Goal: Task Accomplishment & Management: Complete application form

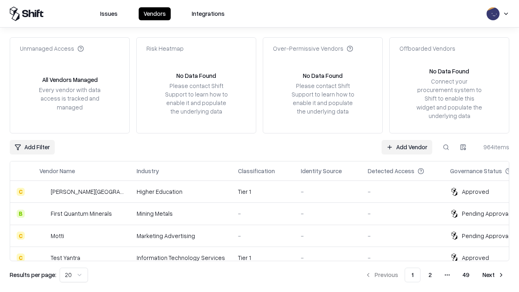
click at [407, 147] on link "Add Vendor" at bounding box center [406, 147] width 51 height 15
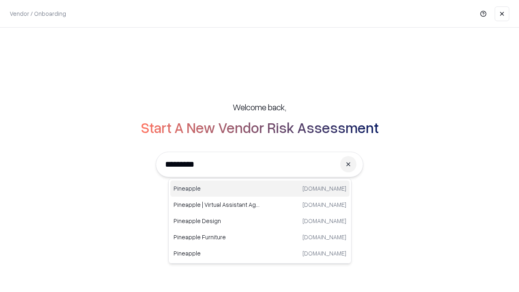
click at [260, 188] on div "Pineapple pineappleenergy.com" at bounding box center [259, 188] width 179 height 16
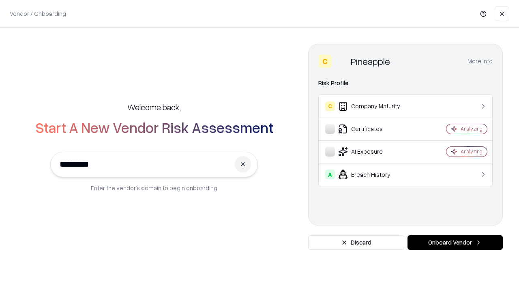
type input "*********"
click at [455, 242] on button "Onboard Vendor" at bounding box center [454, 242] width 95 height 15
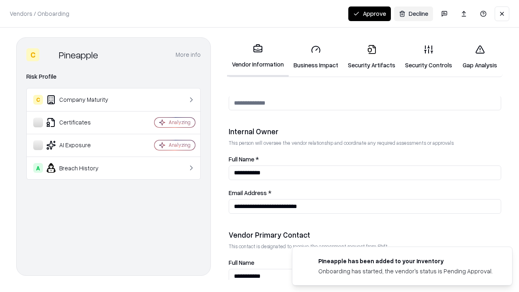
scroll to position [420, 0]
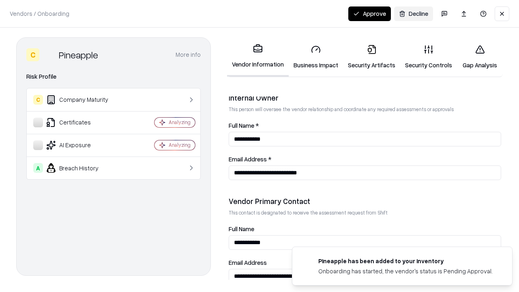
click at [316, 57] on link "Business Impact" at bounding box center [316, 57] width 54 height 38
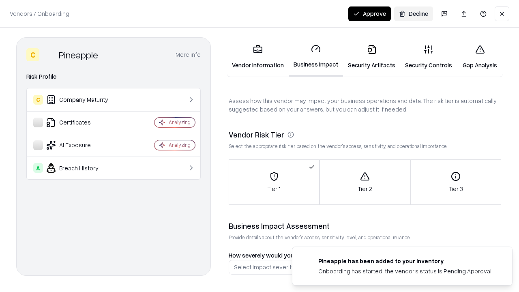
click at [371, 57] on link "Security Artifacts" at bounding box center [371, 57] width 57 height 38
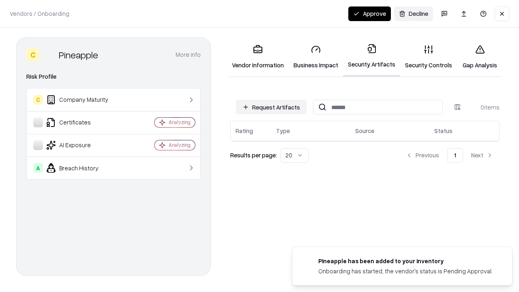
click at [271, 107] on button "Request Artifacts" at bounding box center [271, 107] width 71 height 15
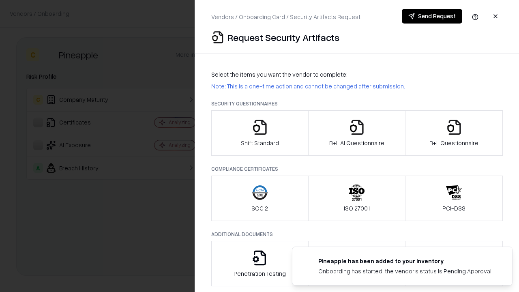
click at [259, 133] on icon "button" at bounding box center [260, 127] width 16 height 16
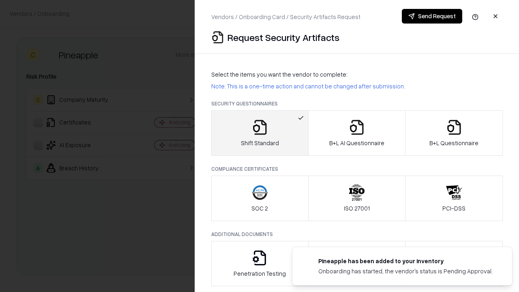
click at [432, 16] on button "Send Request" at bounding box center [432, 16] width 60 height 15
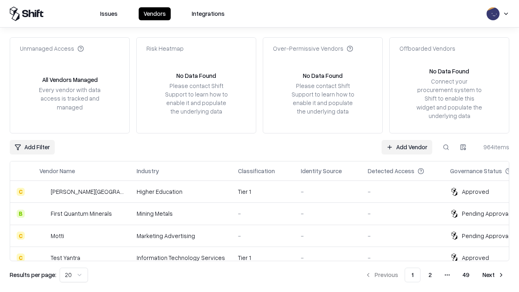
click at [446, 147] on button at bounding box center [446, 147] width 15 height 15
type input "*********"
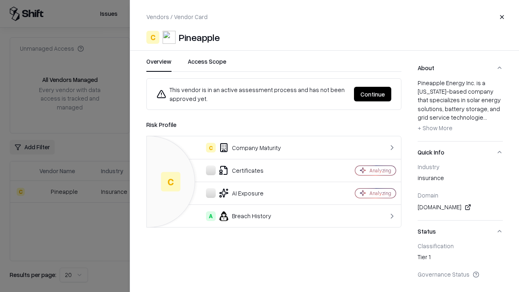
click at [372, 94] on button "Continue" at bounding box center [372, 94] width 37 height 15
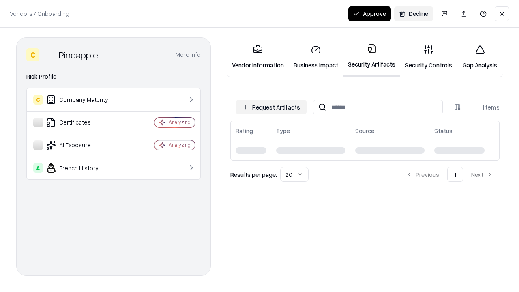
click at [369, 13] on button "Approve" at bounding box center [369, 13] width 43 height 15
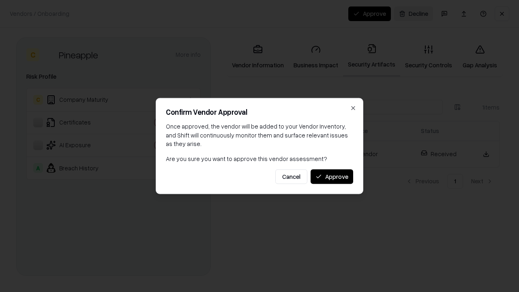
click at [332, 176] on button "Approve" at bounding box center [331, 176] width 43 height 15
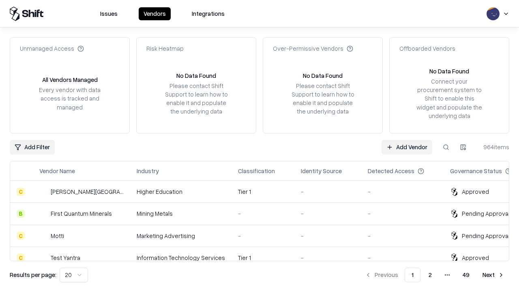
type input "*********"
click at [407, 147] on link "Add Vendor" at bounding box center [406, 147] width 51 height 15
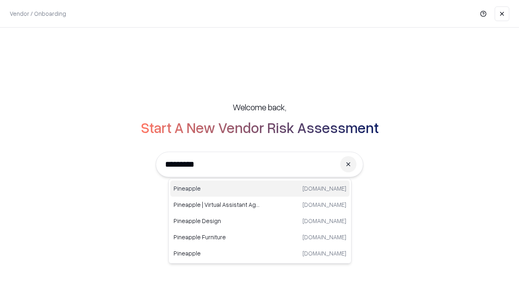
click at [260, 188] on div "Pineapple [DOMAIN_NAME]" at bounding box center [259, 188] width 179 height 16
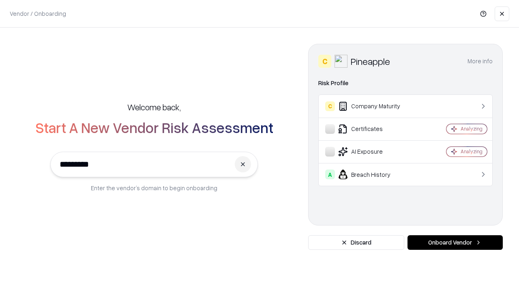
type input "*********"
click at [455, 242] on button "Onboard Vendor" at bounding box center [454, 242] width 95 height 15
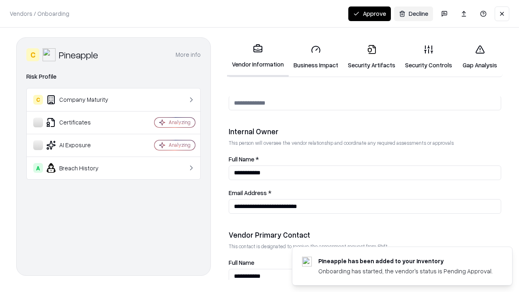
scroll to position [420, 0]
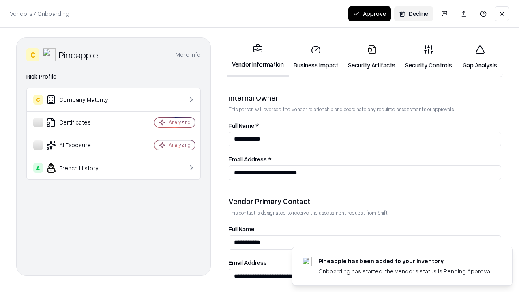
click at [369, 13] on button "Approve" at bounding box center [369, 13] width 43 height 15
